Goal: Information Seeking & Learning: Understand process/instructions

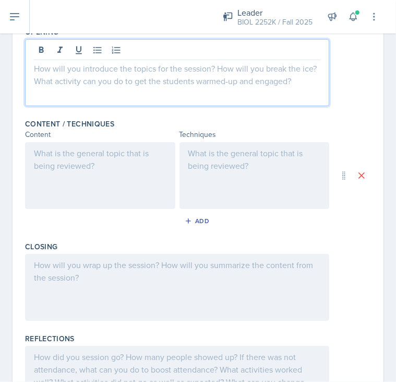
click at [102, 277] on div at bounding box center [177, 287] width 305 height 67
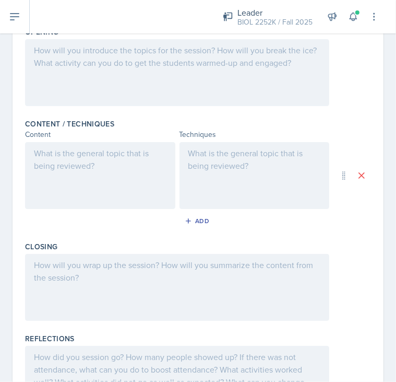
scroll to position [272, 0]
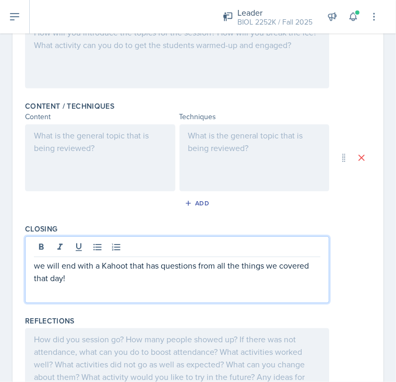
click at [74, 279] on p "we will end with a Kahoot that has questions from all the things we covered tha…" at bounding box center [177, 271] width 287 height 25
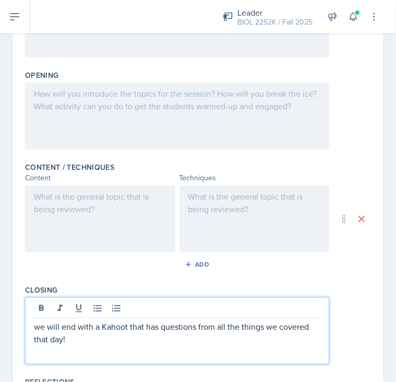
scroll to position [204, 0]
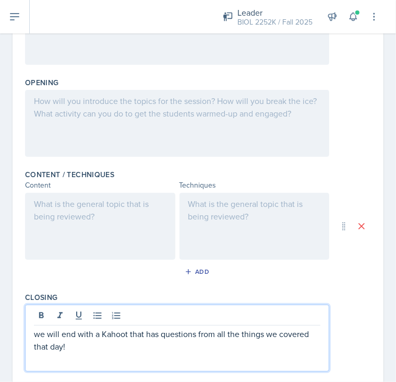
click at [61, 123] on div at bounding box center [177, 123] width 305 height 67
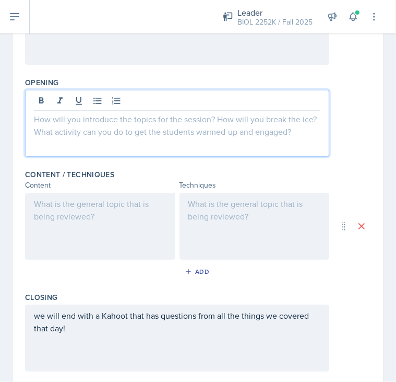
scroll to position [222, 0]
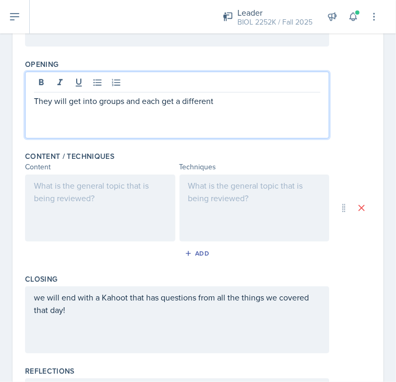
click at [217, 101] on p "They will get into groups and each get a different" at bounding box center [177, 101] width 287 height 13
click at [100, 102] on p "They will get into groups, and each get a different" at bounding box center [177, 101] width 287 height 13
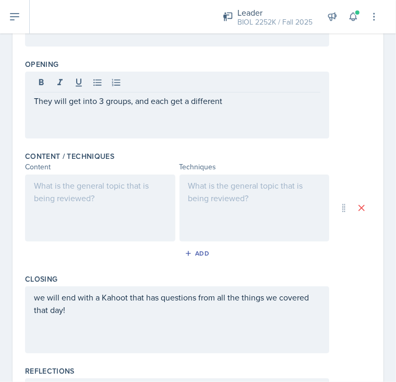
click at [243, 106] on div "They will get into 3 groups, and each get a different" at bounding box center [177, 105] width 305 height 67
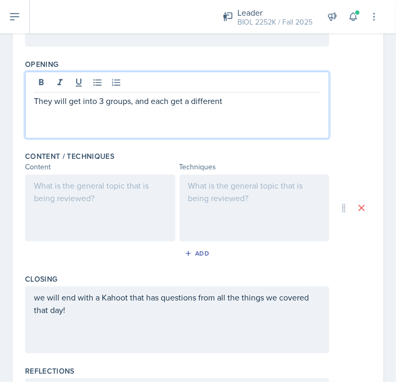
click at [238, 100] on p "They will get into 3 groups, and each get a different" at bounding box center [177, 101] width 287 height 13
click at [180, 115] on p "They will get into 3 groups, and each get a different case study about a [MEDIC…" at bounding box center [177, 107] width 287 height 25
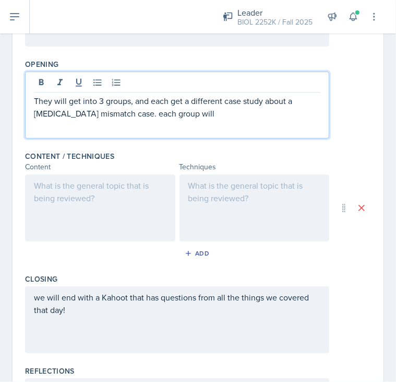
click at [160, 110] on p "They will get into 3 groups, and each get a different case study about a [MEDIC…" at bounding box center [177, 107] width 287 height 25
click at [239, 113] on p "They will get into 3 groups, and each get a different case study about a [MEDIC…" at bounding box center [177, 107] width 287 height 25
click at [197, 121] on p "They will get into 3 groups, and each get a different case study about a [MEDIC…" at bounding box center [177, 114] width 287 height 38
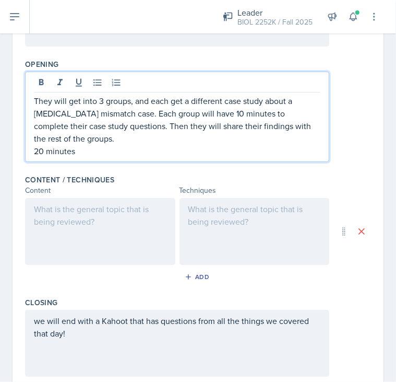
click at [46, 150] on p "20 minutes" at bounding box center [177, 151] width 287 height 13
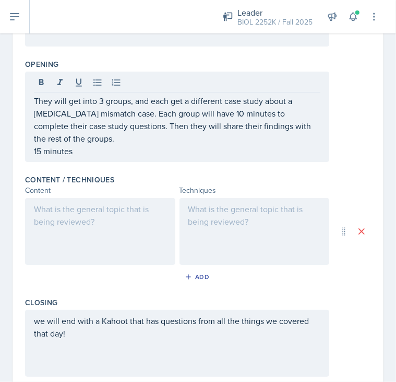
click at [97, 215] on div at bounding box center [100, 231] width 150 height 67
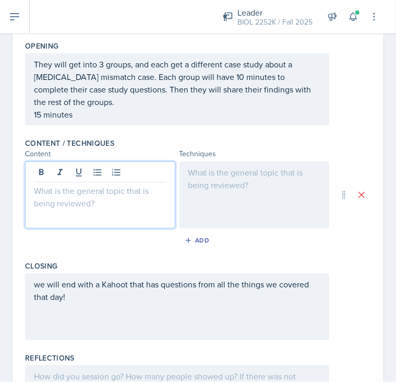
click at [102, 297] on p "we will end with a Kahoot that has questions from all the things we covered tha…" at bounding box center [177, 290] width 287 height 25
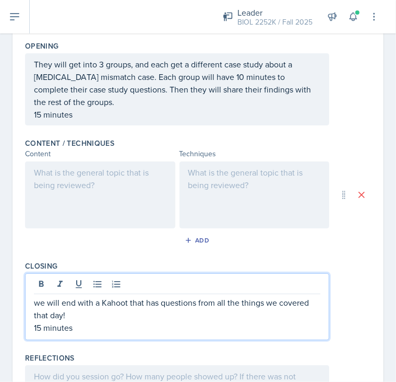
click at [76, 167] on div at bounding box center [100, 194] width 150 height 67
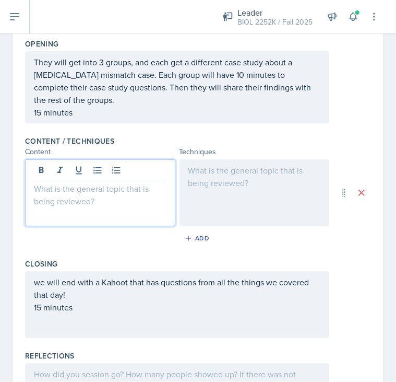
scroll to position [242, 0]
